Goal: Entertainment & Leisure: Consume media (video, audio)

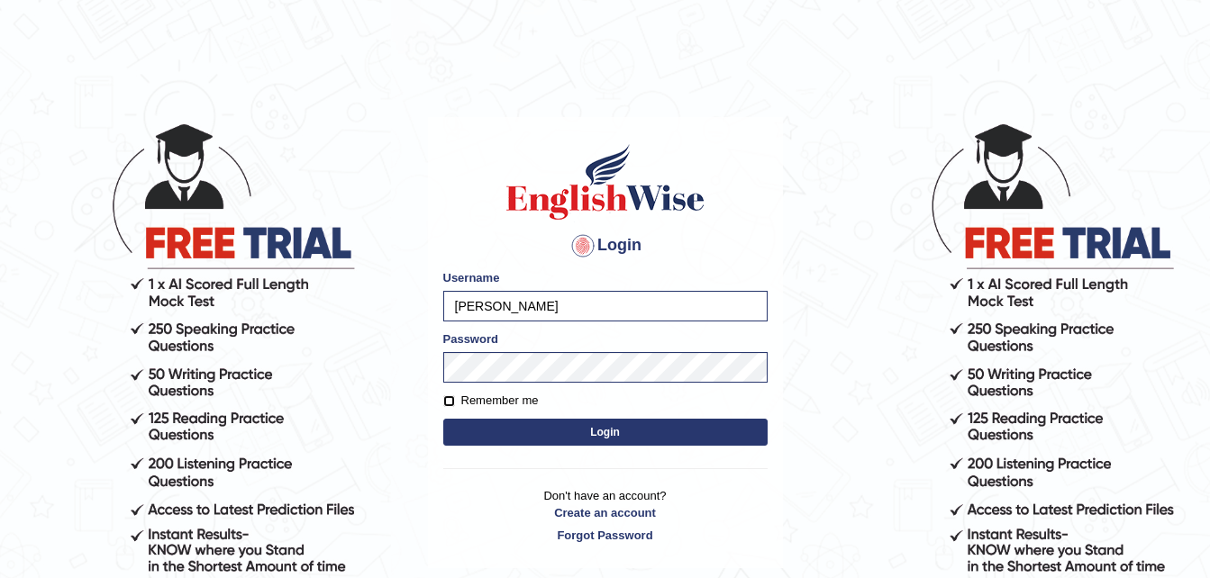
click at [452, 400] on input "Remember me" at bounding box center [449, 401] width 12 height 12
checkbox input "true"
click at [643, 431] on button "Login" at bounding box center [605, 432] width 324 height 27
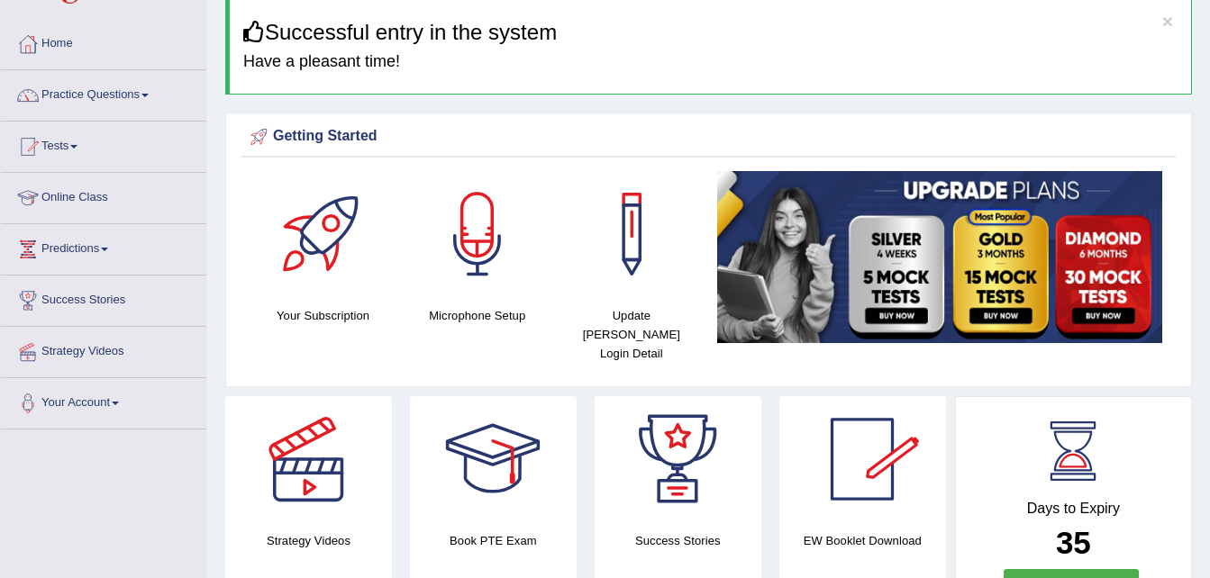
scroll to position [90, 0]
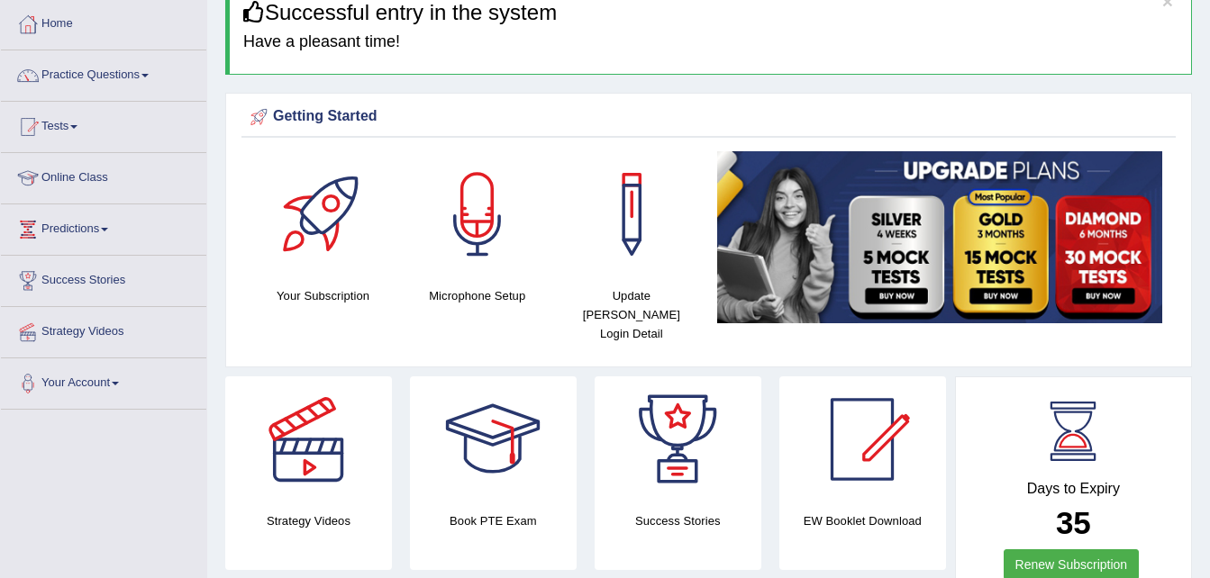
click at [349, 424] on div at bounding box center [308, 440] width 126 height 126
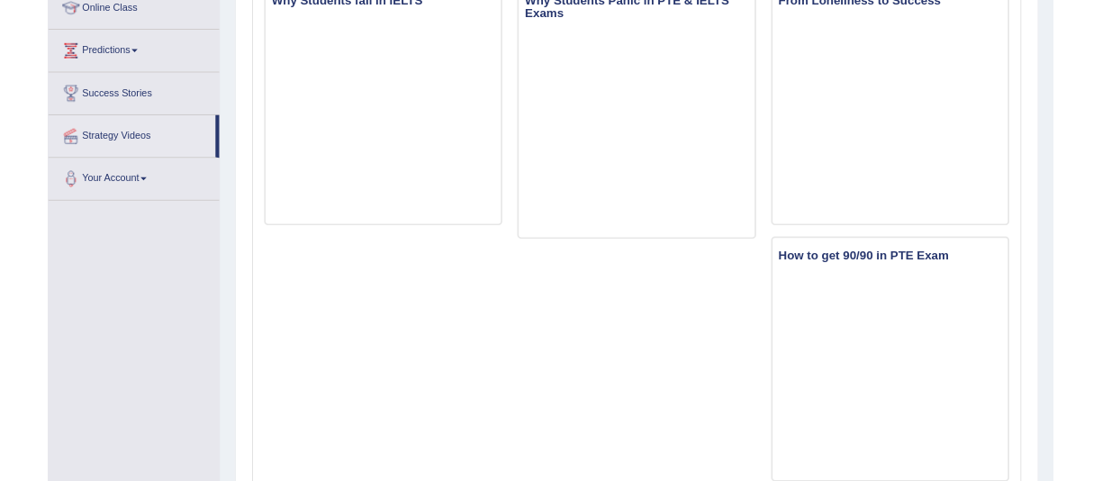
scroll to position [270, 0]
